Goal: Information Seeking & Learning: Learn about a topic

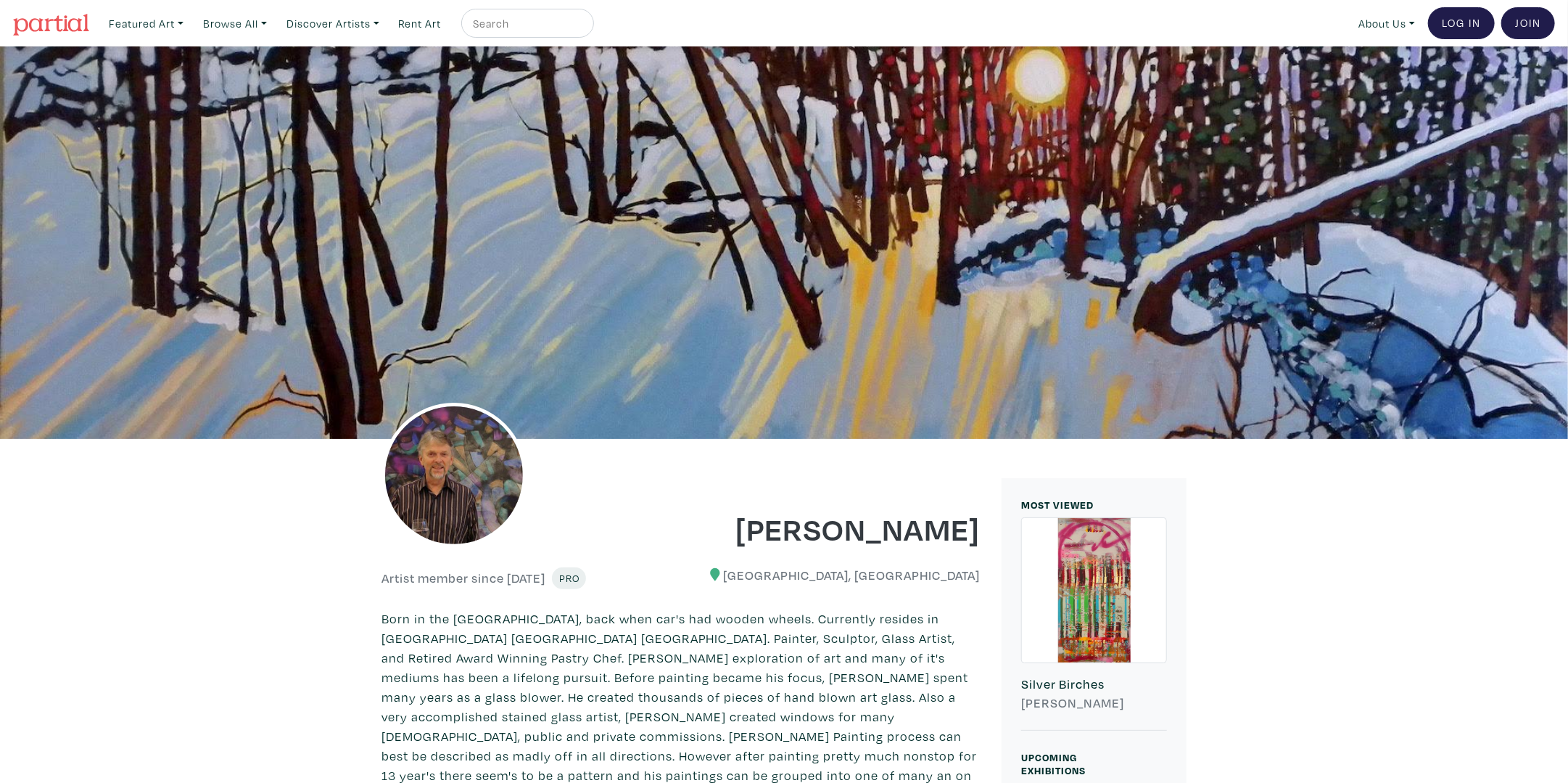
click at [58, 18] on img at bounding box center [51, 25] width 76 height 22
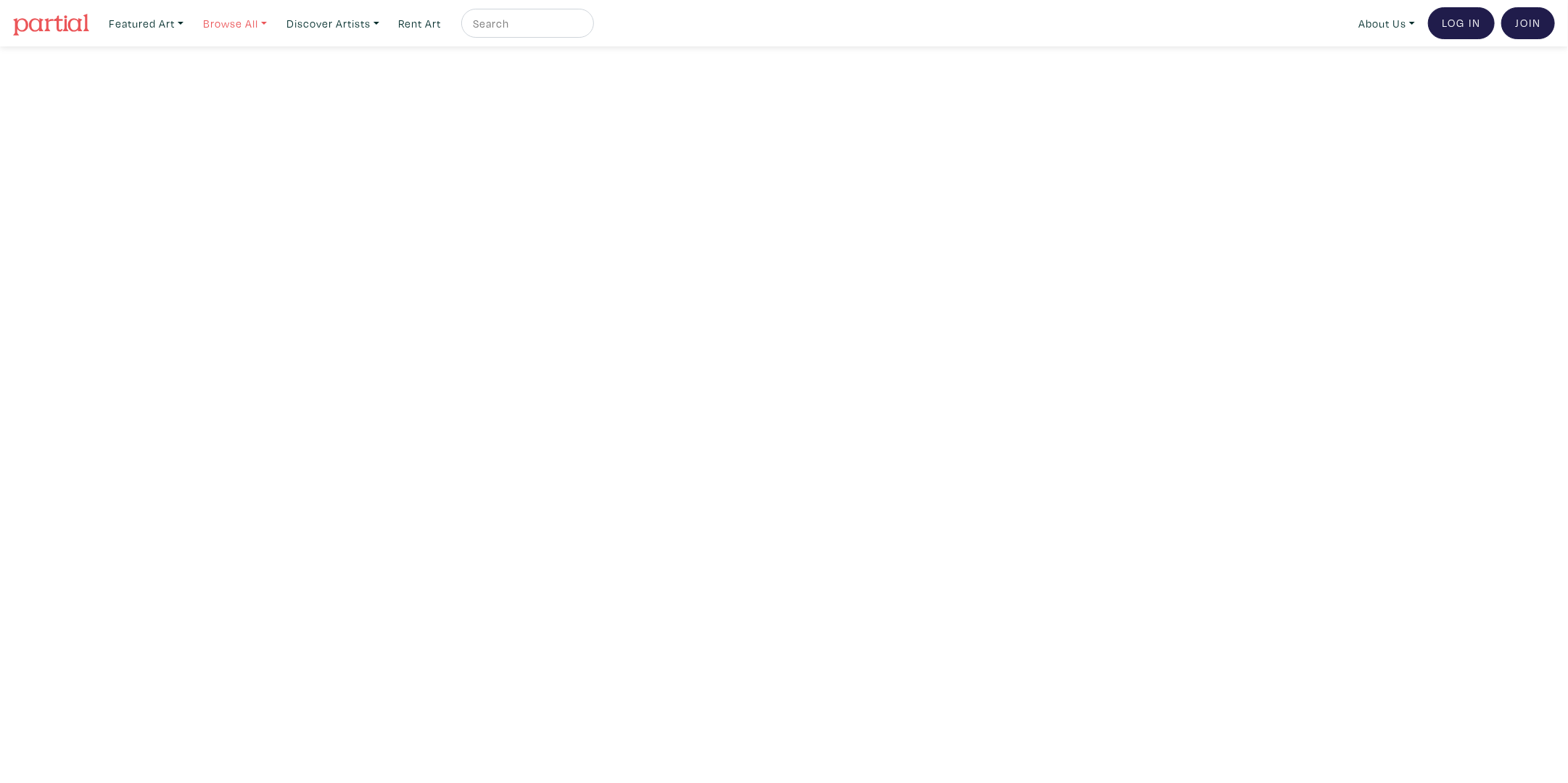
click at [190, 31] on link "Browse All" at bounding box center [145, 24] width 88 height 30
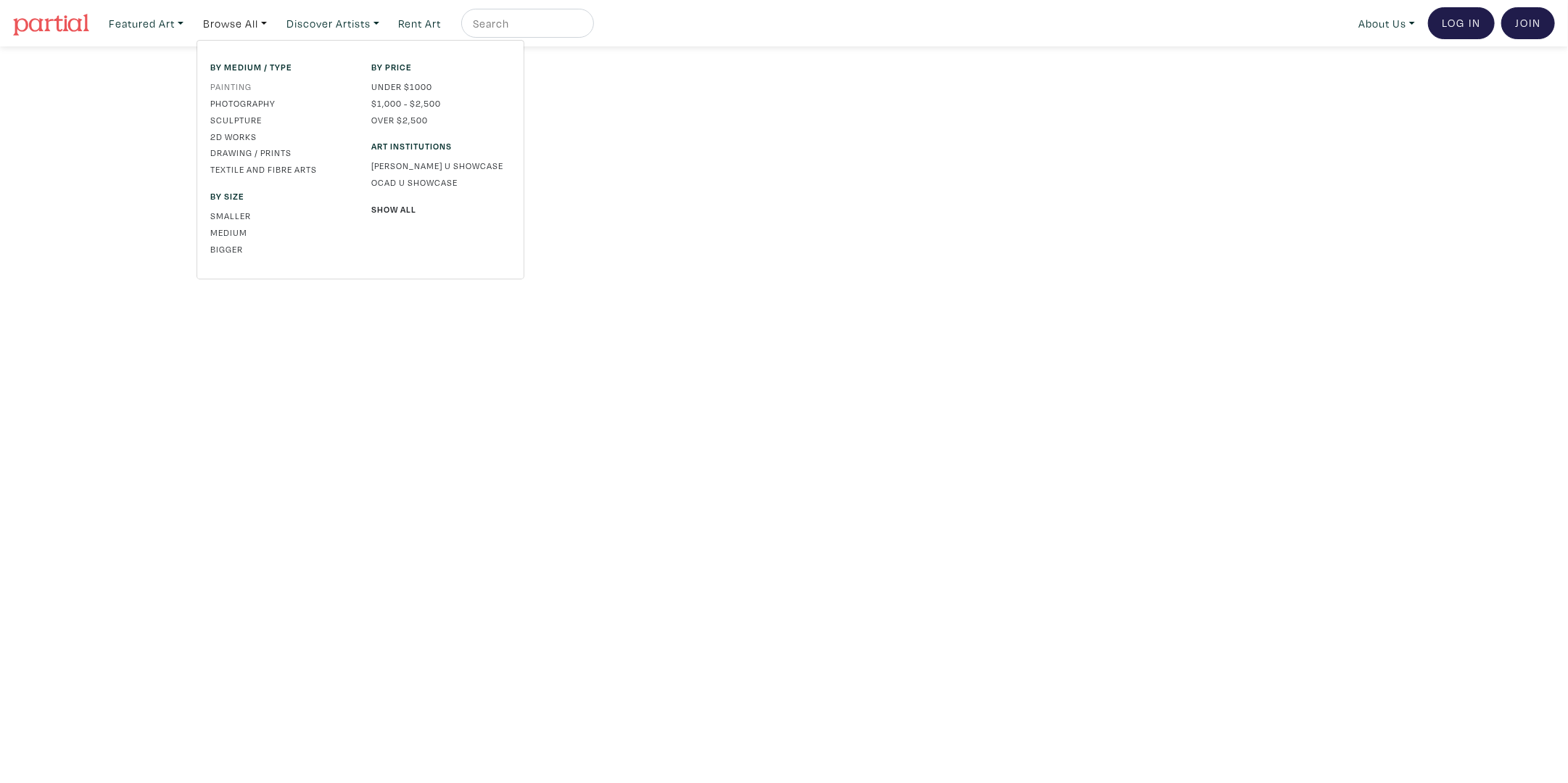
click at [239, 81] on link "Painting" at bounding box center [280, 86] width 139 height 13
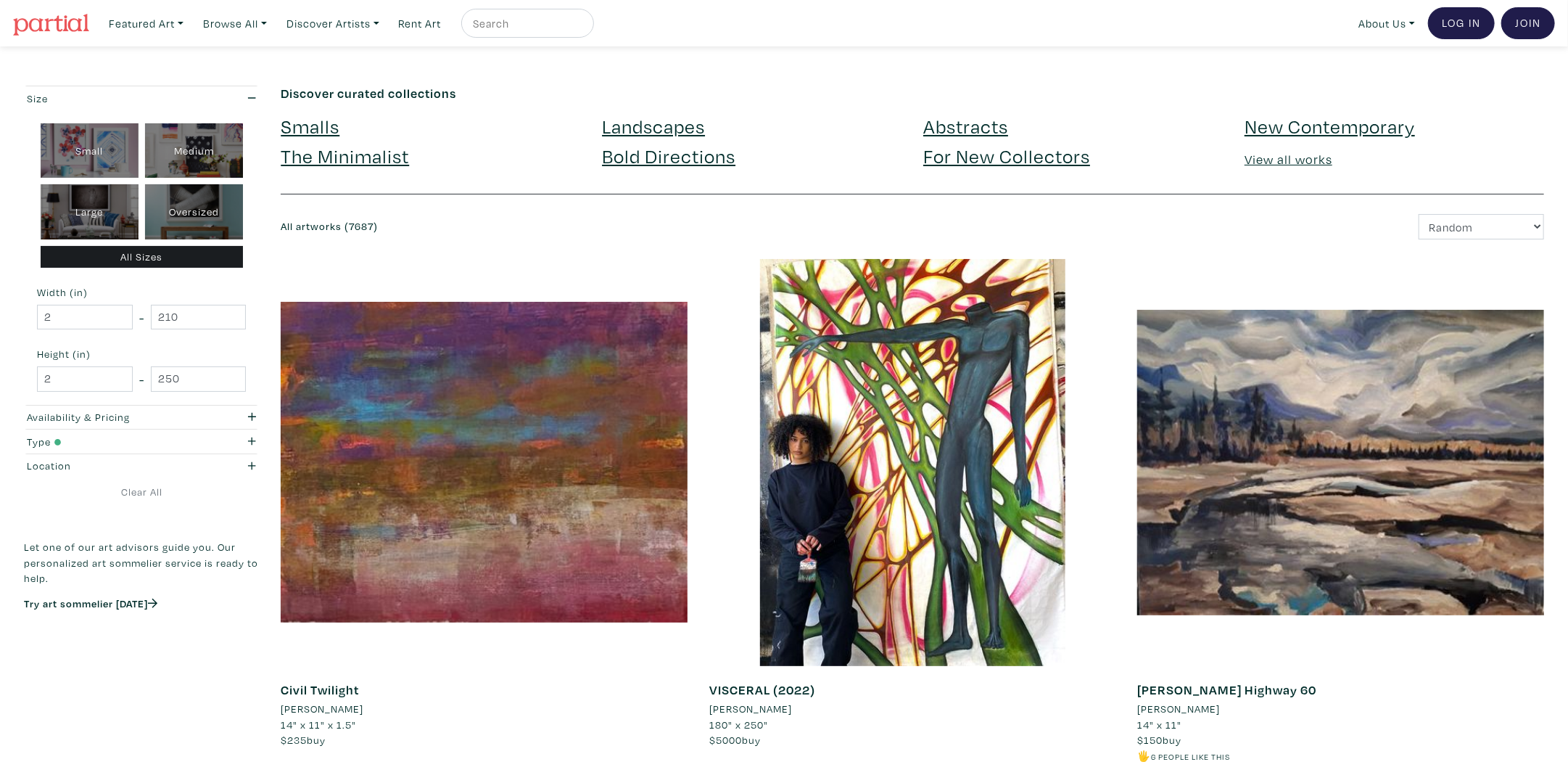
click at [348, 127] on h4 "Smalls" at bounding box center [430, 126] width 300 height 23
click at [312, 129] on link "Smalls" at bounding box center [310, 126] width 59 height 25
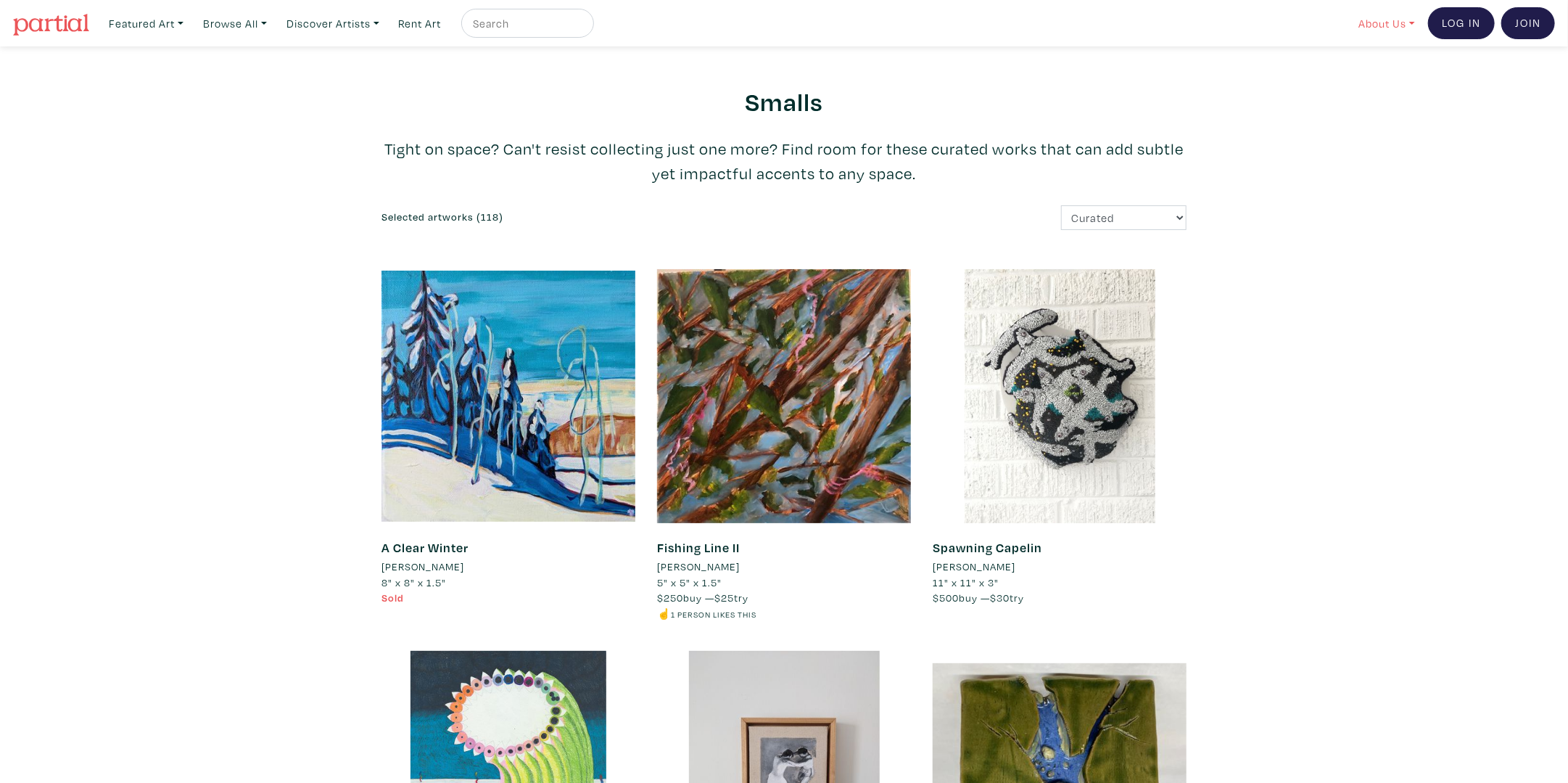
click at [1411, 22] on link "About Us" at bounding box center [1387, 24] width 70 height 30
click at [1380, 69] on link "About Us" at bounding box center [1425, 66] width 119 height 13
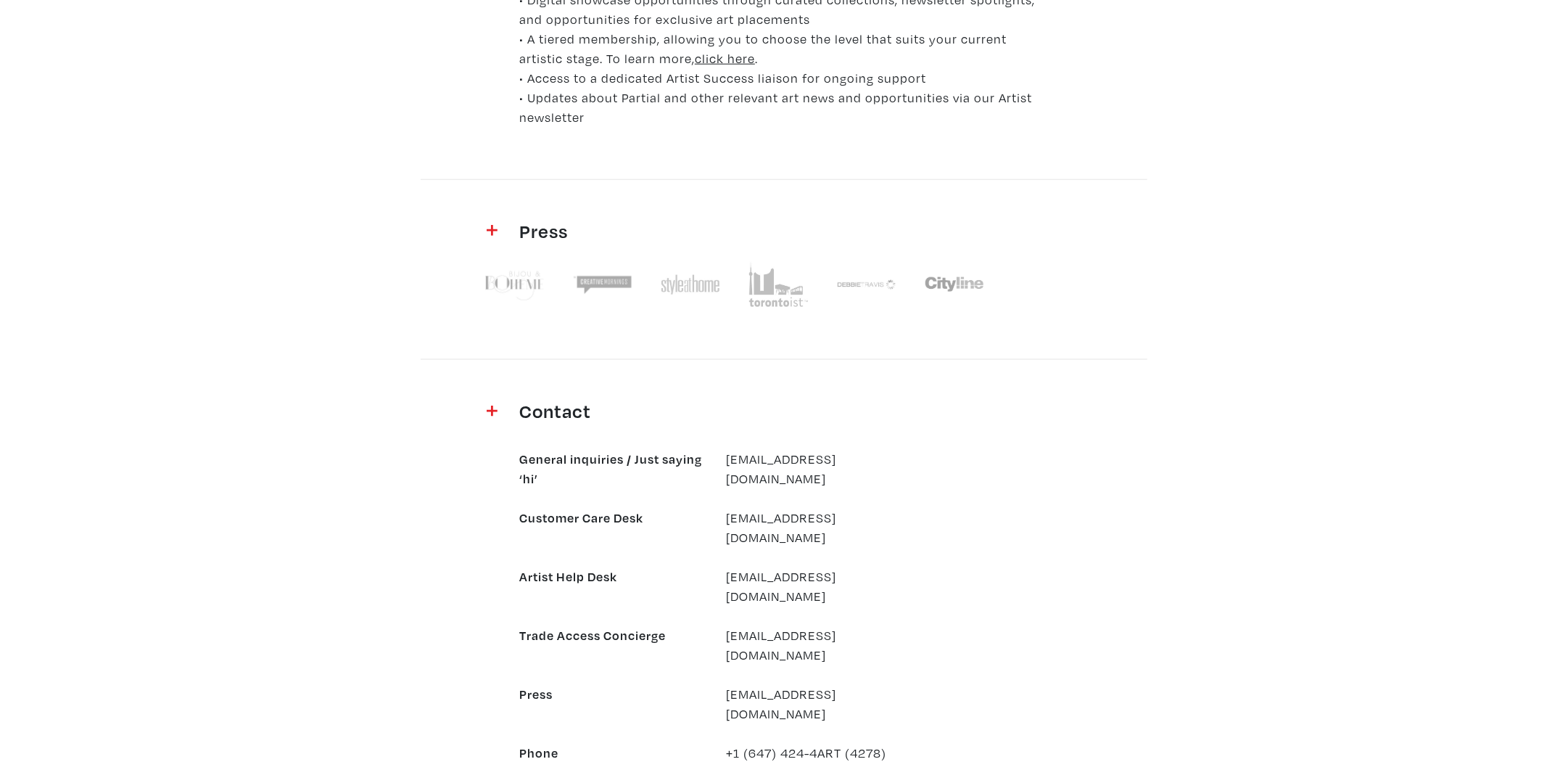
scroll to position [1076, 0]
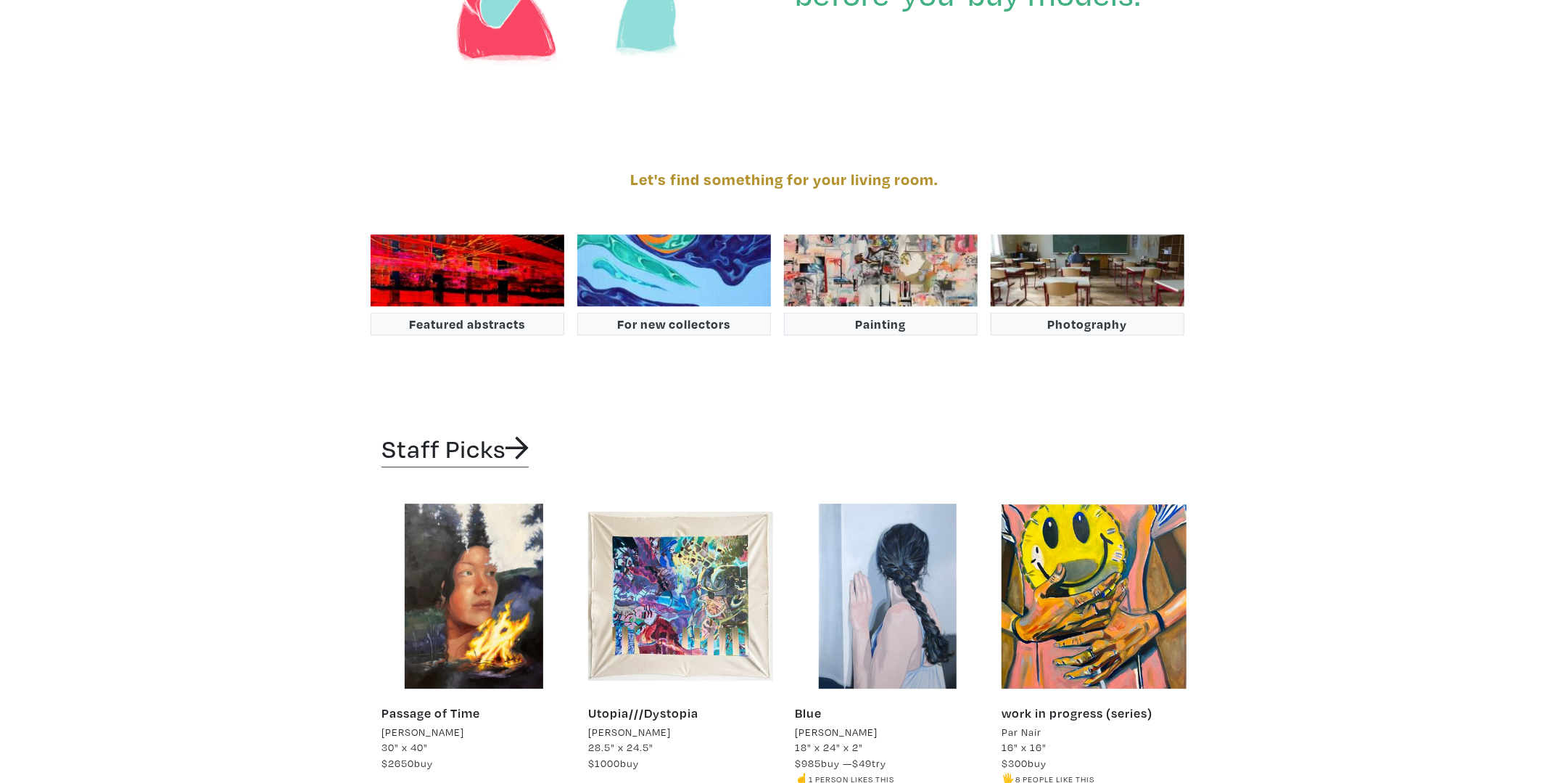
scroll to position [3076, 0]
